Goal: Navigation & Orientation: Understand site structure

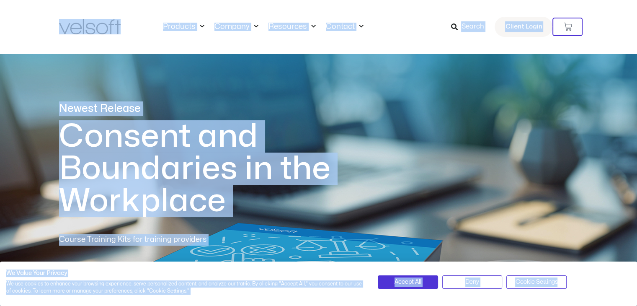
copy body "Skip to content Products All Products Content ILT Courseware Storyline 360 Cour…"
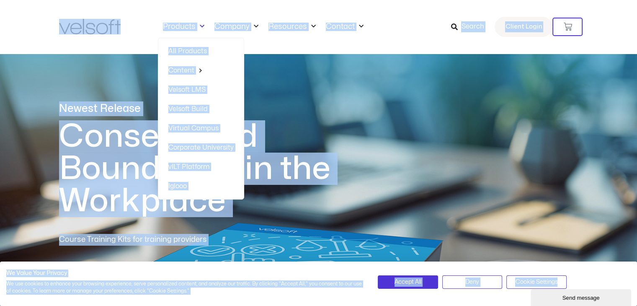
click at [196, 26] on span "Menu" at bounding box center [199, 27] width 9 height 14
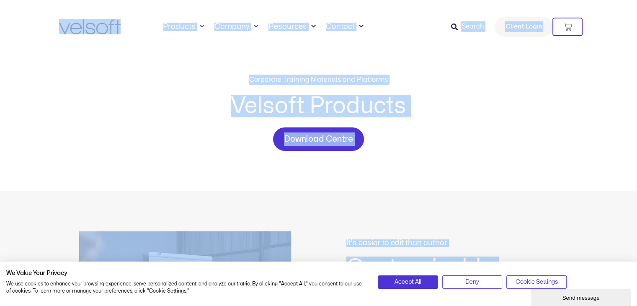
click at [239, 25] on link "Company" at bounding box center [236, 26] width 54 height 9
